Goal: Communication & Community: Ask a question

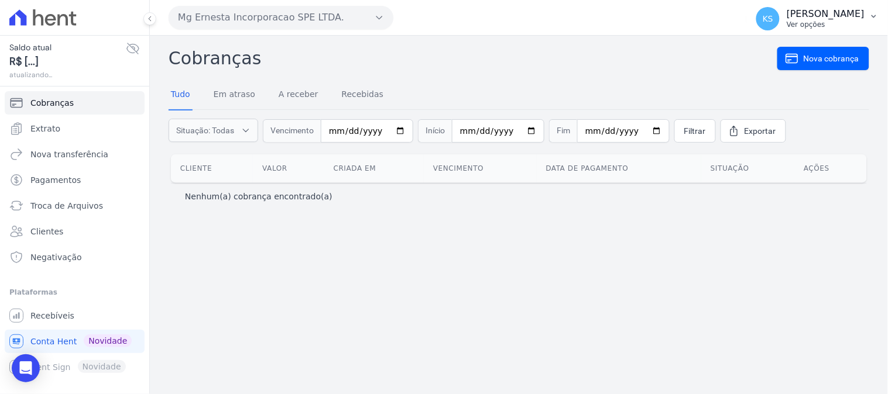
click at [832, 22] on p "Ver opções" at bounding box center [825, 24] width 78 height 9
click at [755, 51] on link "Logout" at bounding box center [813, 50] width 150 height 21
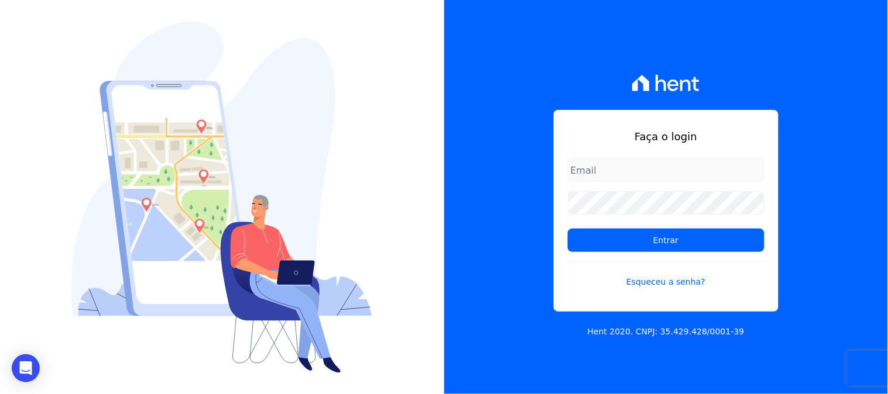
click at [662, 177] on input "email" at bounding box center [666, 170] width 197 height 23
type input "[PERSON_NAME][EMAIL_ADDRESS][PERSON_NAME][DOMAIN_NAME]"
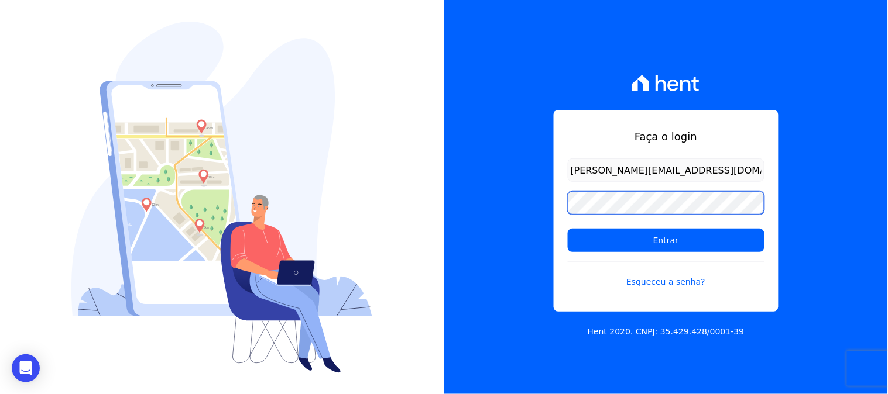
click at [314, 221] on div "Faça o login kelly.silva@construtoramgtec.com.br Entrar Esqueceu a senha? Hent …" at bounding box center [444, 197] width 888 height 394
click at [568, 229] on input "Entrar" at bounding box center [666, 240] width 197 height 23
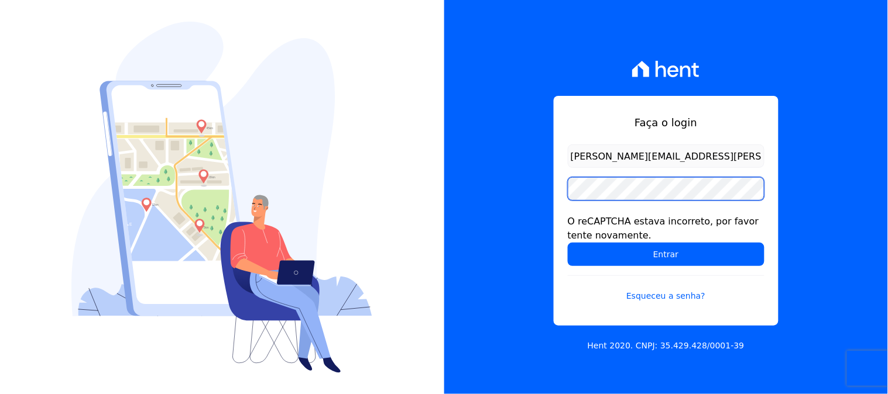
click at [568, 243] on input "Entrar" at bounding box center [666, 254] width 197 height 23
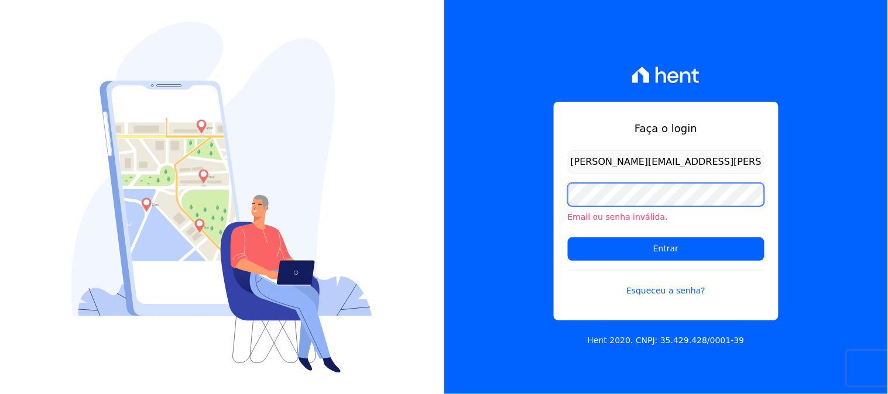
click at [568, 238] on input "Entrar" at bounding box center [666, 249] width 197 height 23
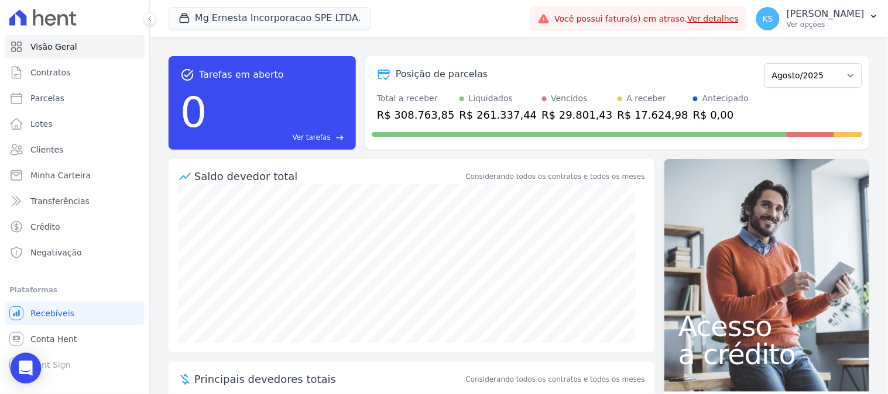
click at [27, 369] on icon "Open Intercom Messenger" at bounding box center [25, 368] width 13 height 15
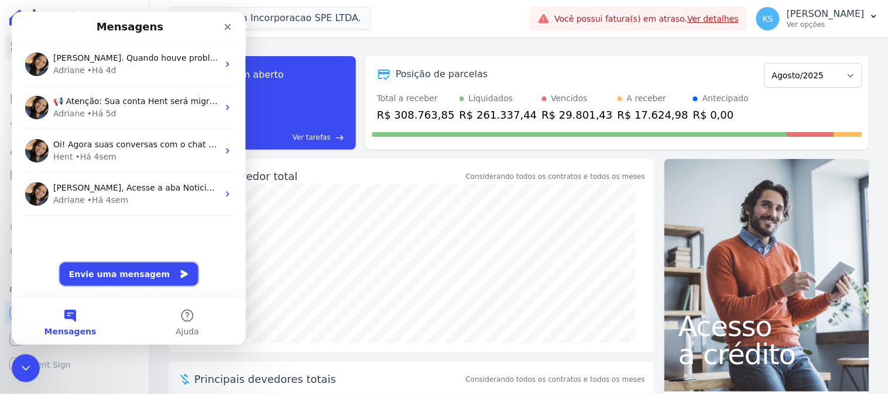
click at [121, 278] on button "Envie uma mensagem" at bounding box center [128, 273] width 139 height 23
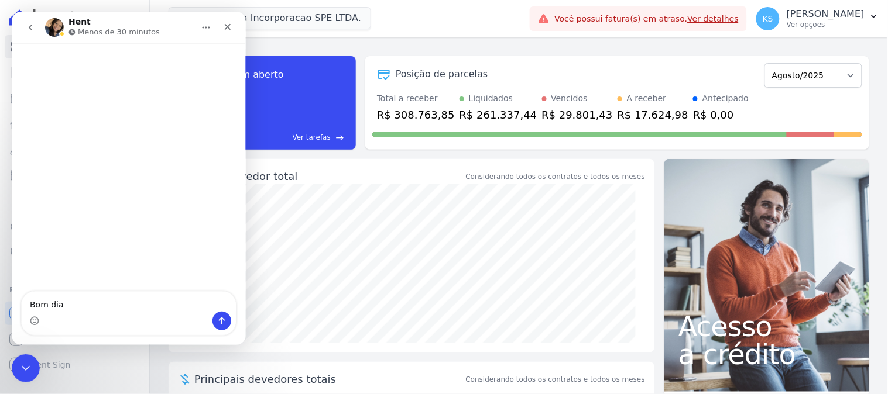
type textarea "Bom dia"
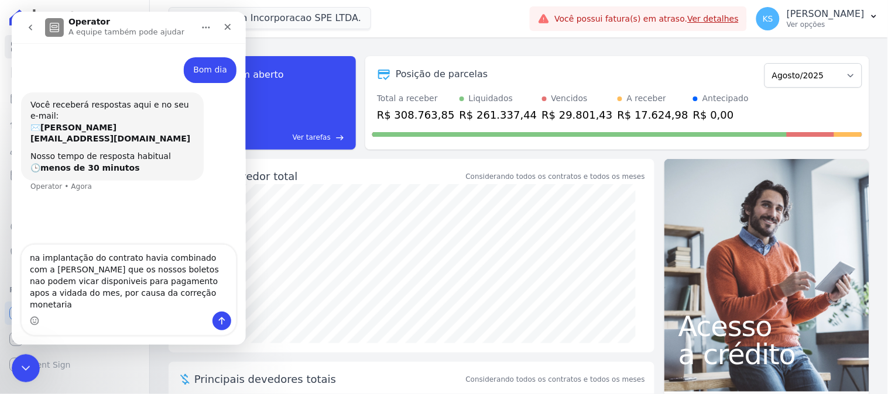
click at [43, 297] on textarea "na implantação do contrato havia combinado com a Viviane que os nossos boletos …" at bounding box center [128, 278] width 214 height 67
click at [146, 284] on textarea "na implantação do contrato havia combinado com a Viviane que os nossos boletos …" at bounding box center [128, 278] width 214 height 67
click at [194, 283] on textarea "na implantação do contrato havia combinado com a Viviane que os nossos boletos …" at bounding box center [128, 278] width 214 height 67
click at [189, 283] on textarea "na implantação do contrato havia combinado com a Viviane que os nossos boletos …" at bounding box center [128, 278] width 214 height 67
click at [206, 293] on textarea "na implantação do contrato havia combinado com a Viviane que os nossos boletos …" at bounding box center [128, 278] width 214 height 67
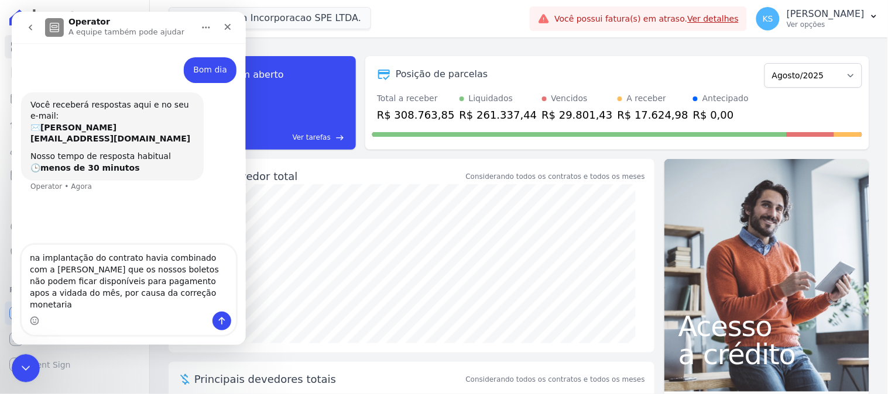
click at [140, 295] on textarea "na implantação do contrato havia combinado com a Viviane que os nossos boletos …" at bounding box center [128, 278] width 214 height 67
drag, startPoint x: 35, startPoint y: 269, endPoint x: 174, endPoint y: 271, distance: 138.7
click at [174, 271] on textarea "na implantação do contrato havia combinado com a Viviane que os nossos boletos …" at bounding box center [128, 278] width 214 height 67
click at [154, 271] on textarea "na implantação do contrato havia combinado com a Viviane que os nossos boletos …" at bounding box center [128, 278] width 214 height 67
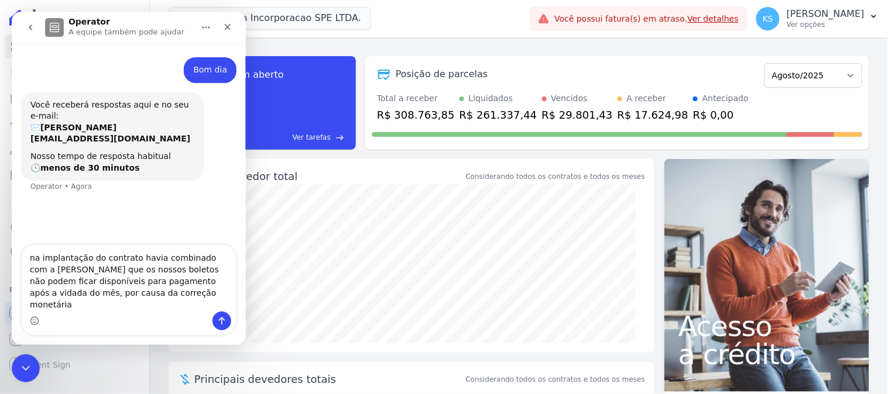
drag, startPoint x: 154, startPoint y: 271, endPoint x: 191, endPoint y: 270, distance: 37.5
click at [191, 270] on textarea "na implantação do contrato havia combinado com a Viviane que os nossos boletos …" at bounding box center [128, 278] width 214 height 67
drag, startPoint x: 90, startPoint y: 287, endPoint x: 189, endPoint y: 281, distance: 99.6
click at [189, 281] on textarea "na implantação do contrato havia informado a Viviane que os nossos boletos não …" at bounding box center [128, 278] width 214 height 67
click at [103, 294] on textarea "na implantação do contrato havia informado a Viviane que os nossos boletos não …" at bounding box center [128, 278] width 214 height 67
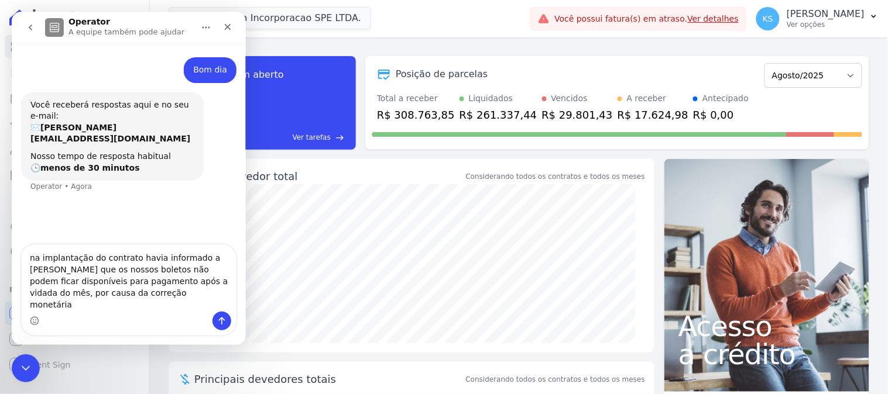
drag, startPoint x: 49, startPoint y: 290, endPoint x: 129, endPoint y: 308, distance: 82.1
click at [147, 302] on textarea "na implantação do contrato havia informado a Viviane que os nossos boletos não …" at bounding box center [128, 278] width 214 height 67
click at [123, 308] on textarea "na implantação do contrato havia informado a Viviane que os nossos boletos não …" at bounding box center [128, 278] width 214 height 67
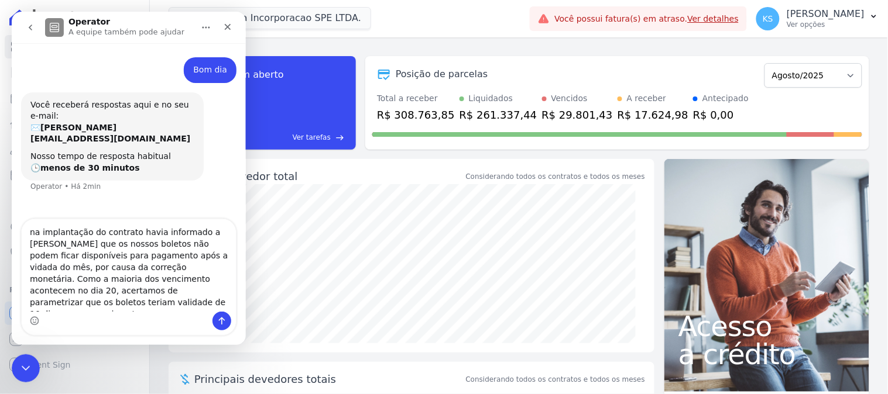
click at [171, 295] on textarea "na implantação do contrato havia informado a Viviane que os nossos boletos não …" at bounding box center [128, 265] width 214 height 92
click at [77, 308] on textarea "na implantação do contrato havia informado a Viviane que os nossos boletos não …" at bounding box center [128, 265] width 214 height 92
type textarea "na implantação do contrato havia informado a Viviane que os nossos boletos não …"
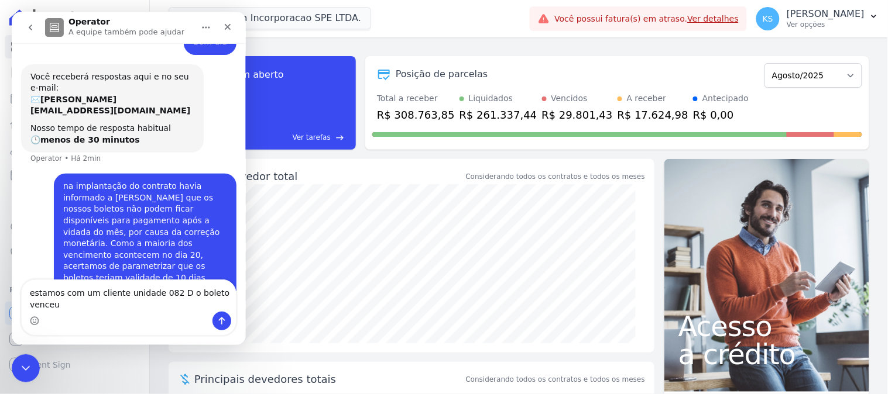
scroll to position [40, 0]
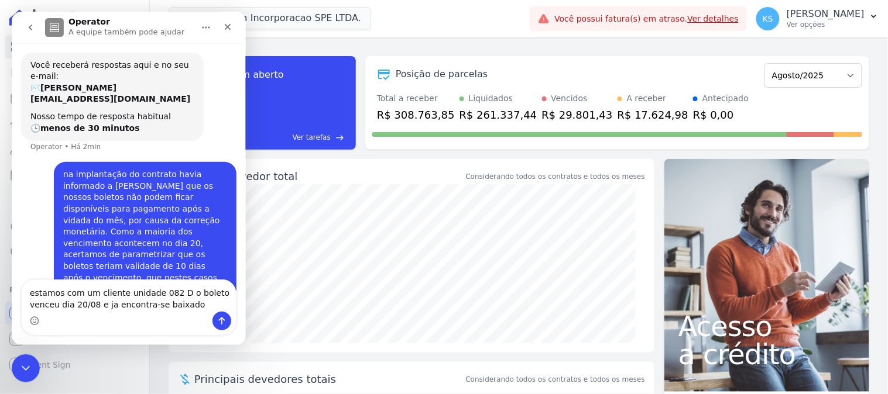
click at [101, 306] on textarea "estamos com um cliente unidade 082 D o boleto venceu dia 20/08 e ja encontra-se…" at bounding box center [128, 296] width 214 height 32
drag, startPoint x: 183, startPoint y: 306, endPoint x: 100, endPoint y: 307, distance: 82.5
click at [100, 307] on textarea "estamos com um cliente unidade 082 D o boleto venceu dia 20/08 e já encontra-se…" at bounding box center [128, 296] width 214 height 32
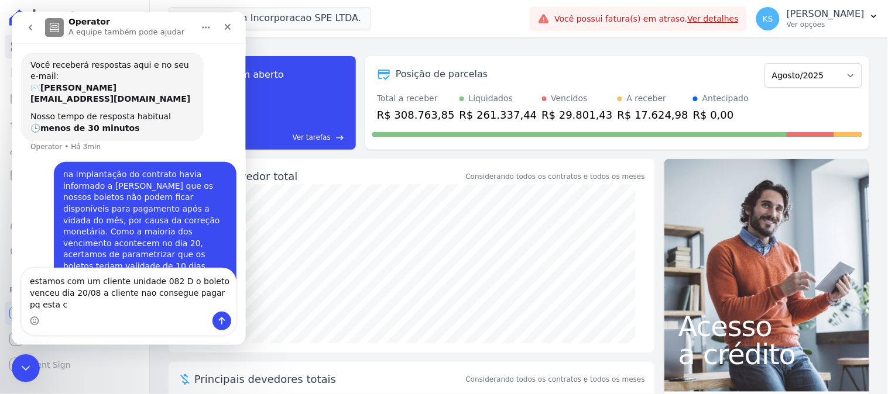
scroll to position [51, 0]
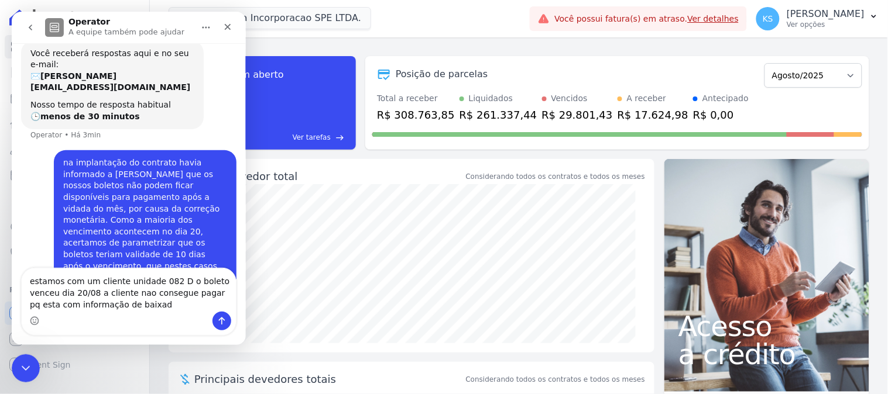
type textarea "estamos com um cliente unidade 082 D o boleto venceu dia 20/08 a cliente nao co…"
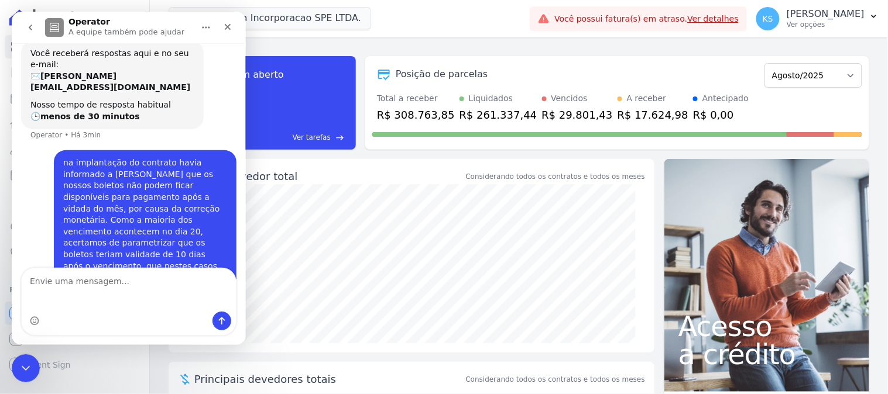
scroll to position [90, 0]
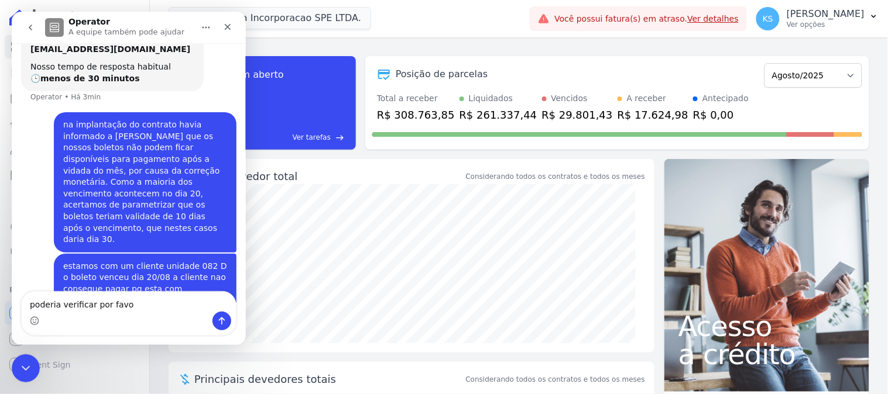
type textarea "poderia verificar por favor"
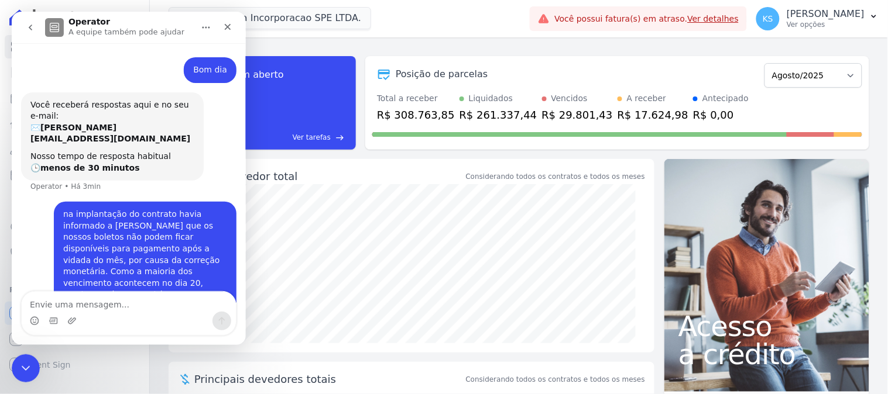
scroll to position [116, 0]
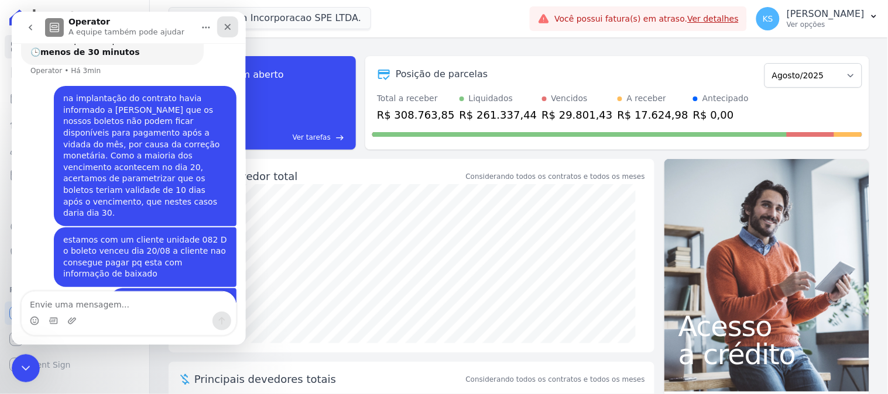
click at [225, 25] on icon "Fechar" at bounding box center [227, 26] width 6 height 6
